Goal: Task Accomplishment & Management: Manage account settings

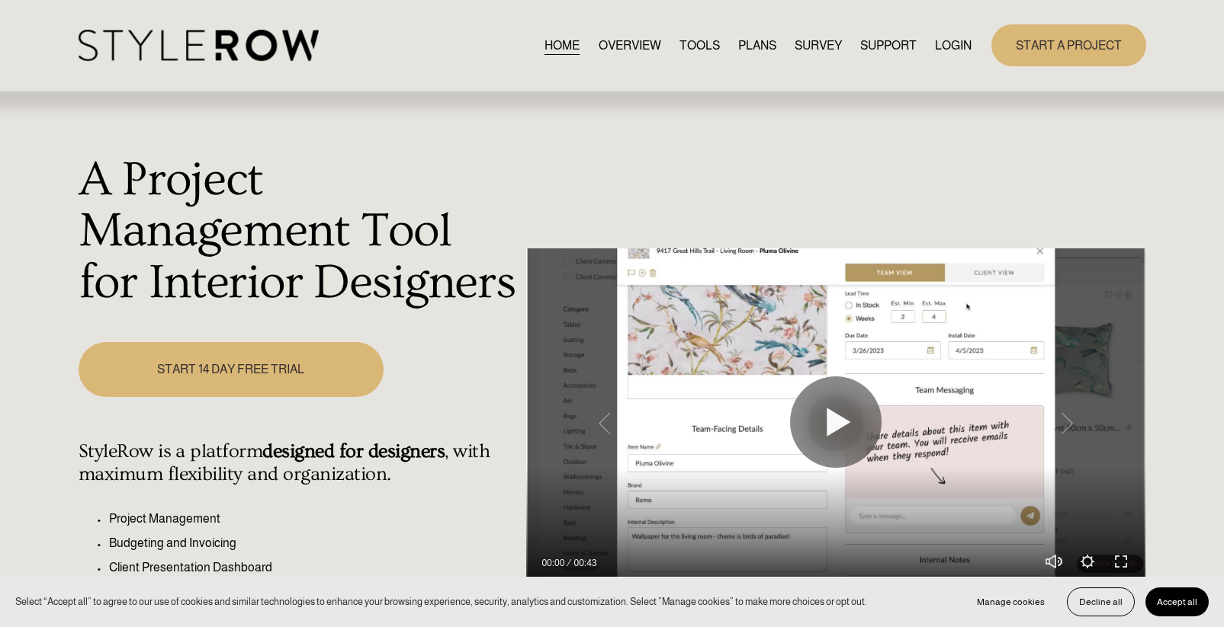
click at [942, 47] on link "LOGIN" at bounding box center [953, 45] width 37 height 21
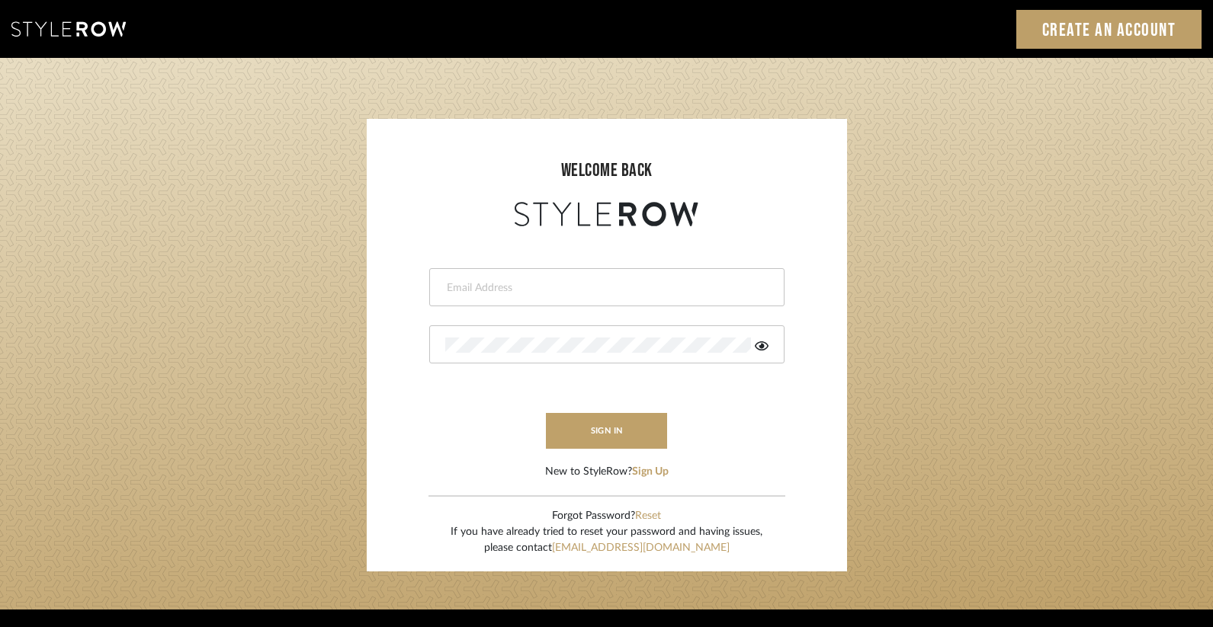
type input "[PERSON_NAME][EMAIL_ADDRESS][DOMAIN_NAME]"
click at [631, 336] on div at bounding box center [606, 345] width 355 height 38
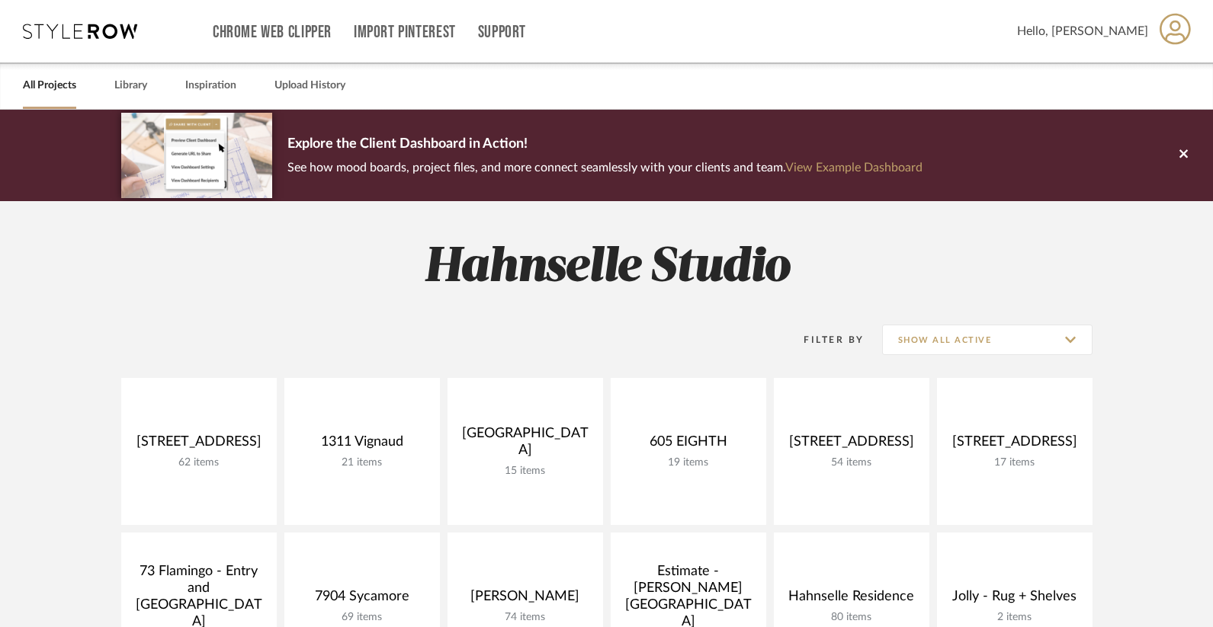
click at [1171, 34] on icon at bounding box center [1175, 29] width 31 height 32
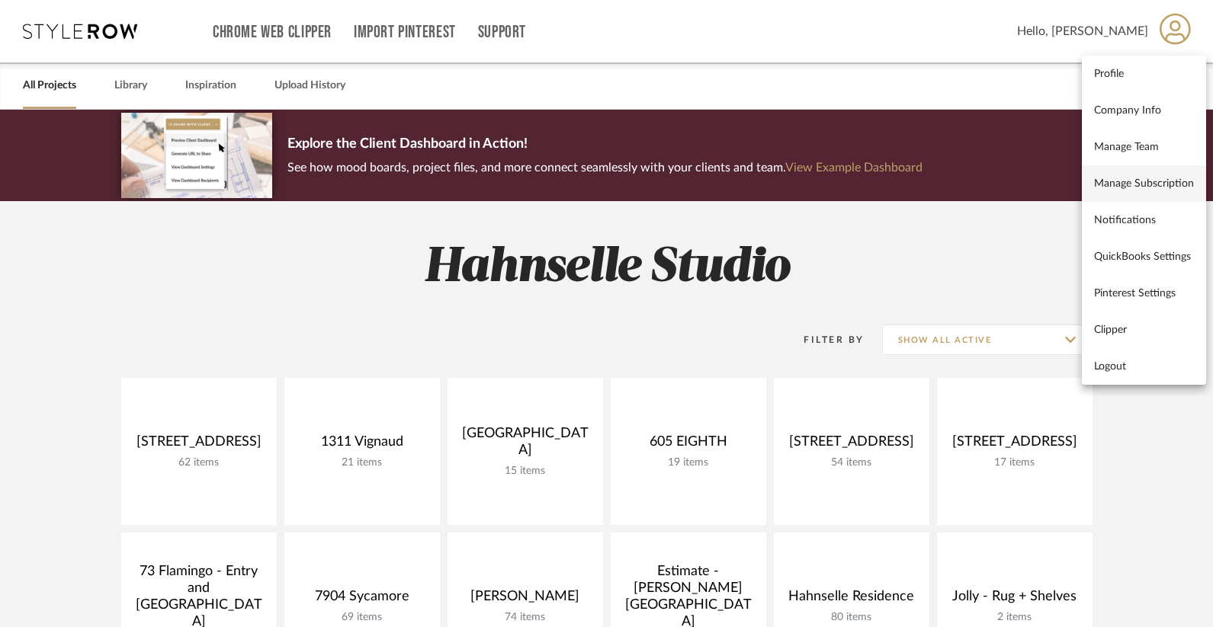
click at [1142, 187] on span "Manage Subscription" at bounding box center [1144, 183] width 100 height 13
